Goal: Transaction & Acquisition: Purchase product/service

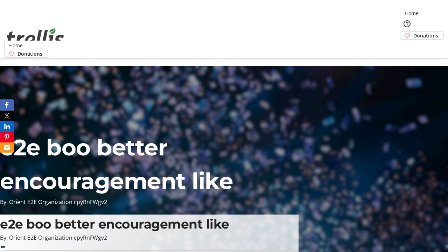
click at [413, 32] on span "Donations" at bounding box center [425, 35] width 25 height 7
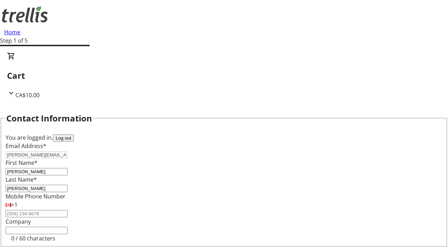
select select "CA"
select select "BC"
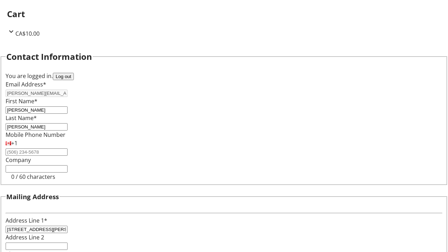
type input "Kelowna"
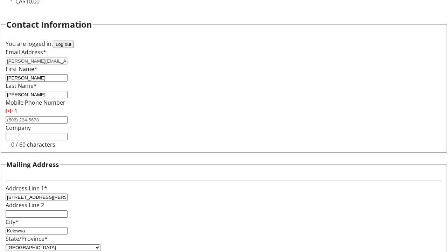
type input "V1Y 0C2"
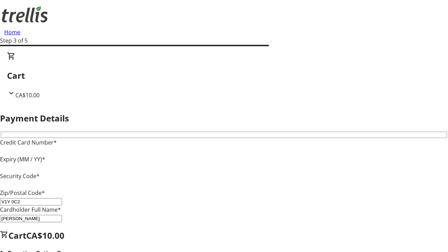
type input "V1Y 0C2"
